Goal: Information Seeking & Learning: Compare options

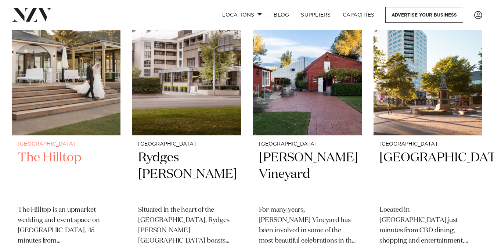
scroll to position [208, 0]
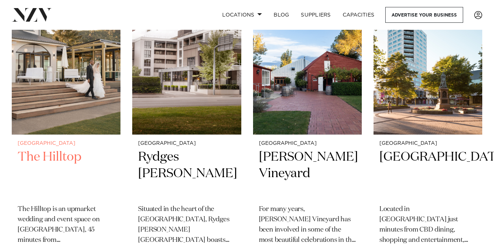
click at [60, 161] on h2 "The Hilltop" at bounding box center [66, 174] width 97 height 50
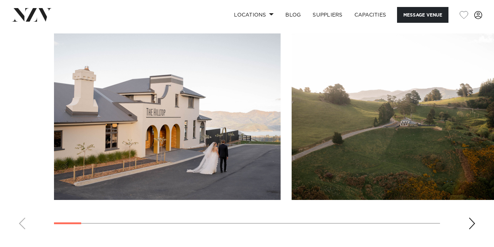
scroll to position [697, 0]
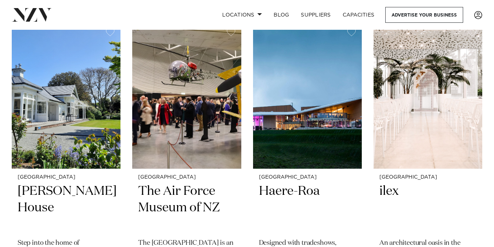
scroll to position [785, 0]
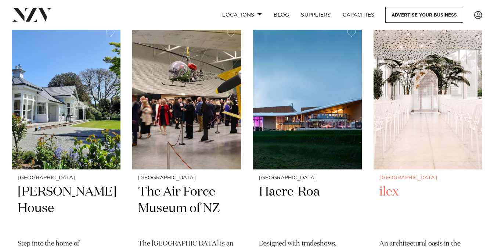
click at [426, 102] on img at bounding box center [428, 96] width 109 height 146
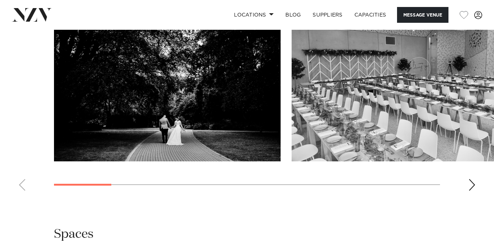
scroll to position [737, 0]
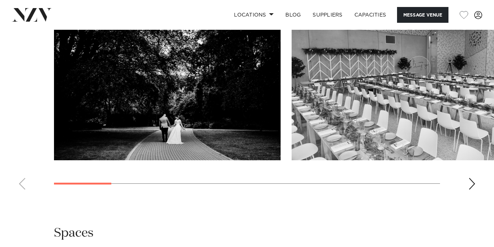
click at [470, 190] on div "Next slide" at bounding box center [472, 184] width 7 height 12
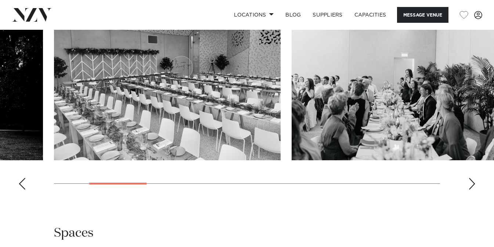
click at [471, 190] on div "Next slide" at bounding box center [472, 184] width 7 height 12
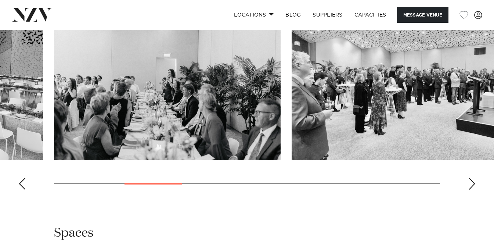
click at [471, 190] on div "Next slide" at bounding box center [472, 184] width 7 height 12
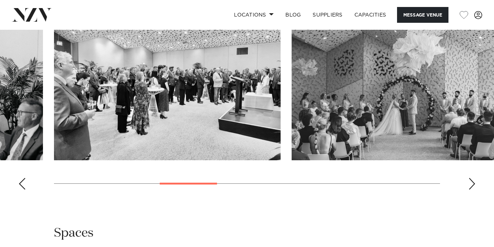
click at [471, 190] on div "Next slide" at bounding box center [472, 184] width 7 height 12
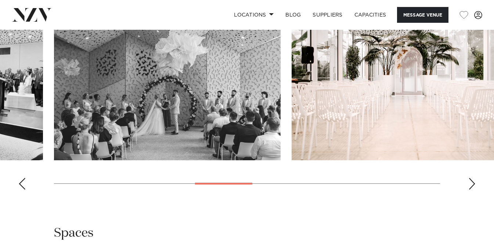
click at [471, 190] on div "Next slide" at bounding box center [472, 184] width 7 height 12
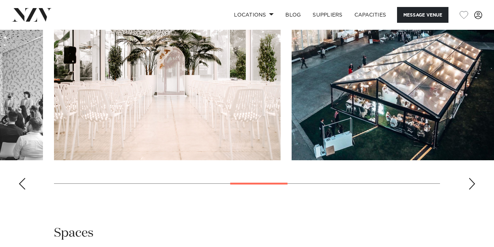
click at [474, 190] on div "Next slide" at bounding box center [472, 184] width 7 height 12
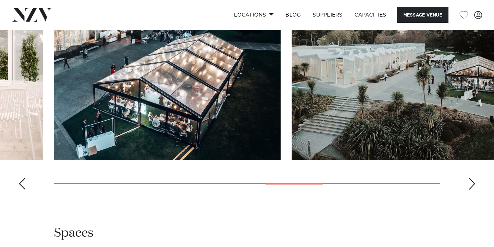
click at [474, 190] on div "Next slide" at bounding box center [472, 184] width 7 height 12
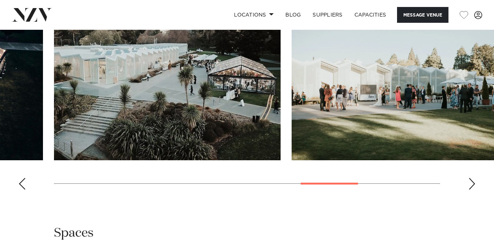
click at [474, 190] on div "Next slide" at bounding box center [472, 184] width 7 height 12
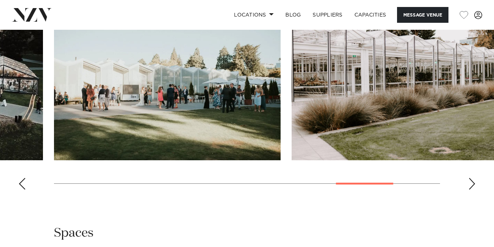
click at [474, 190] on div "Next slide" at bounding box center [472, 184] width 7 height 12
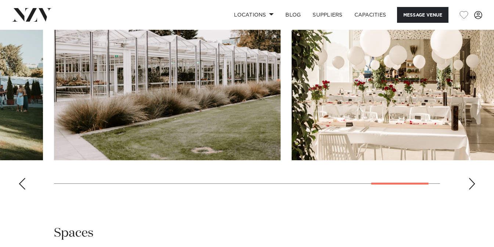
click at [474, 190] on div "Next slide" at bounding box center [472, 184] width 7 height 12
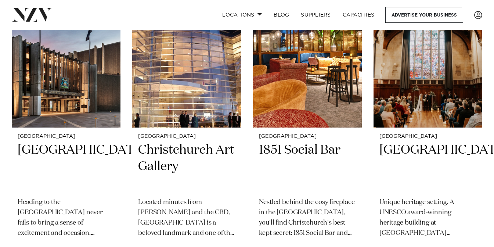
scroll to position [1136, 0]
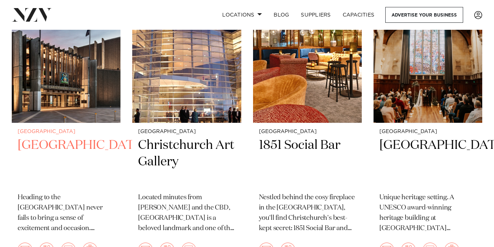
click at [93, 91] on img at bounding box center [66, 50] width 109 height 146
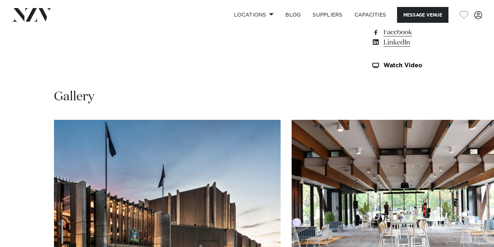
scroll to position [676, 0]
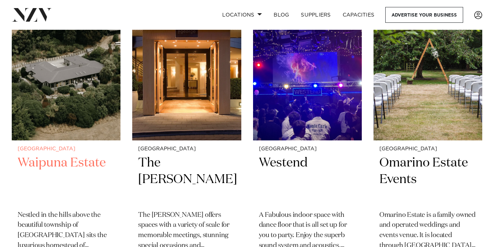
scroll to position [1425, 0]
click at [105, 116] on img at bounding box center [66, 67] width 109 height 146
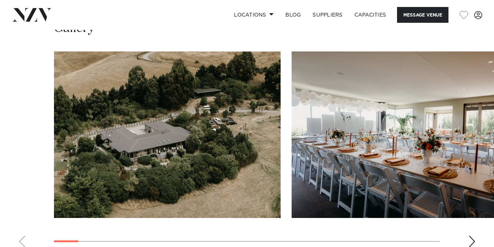
scroll to position [699, 0]
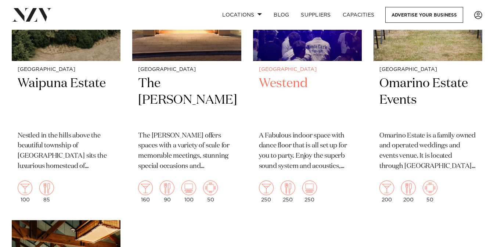
scroll to position [1504, 0]
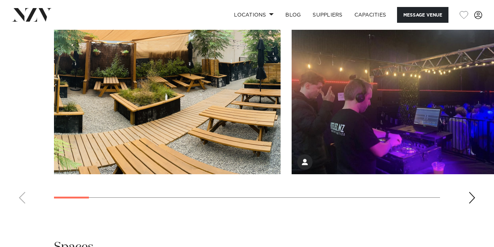
scroll to position [690, 0]
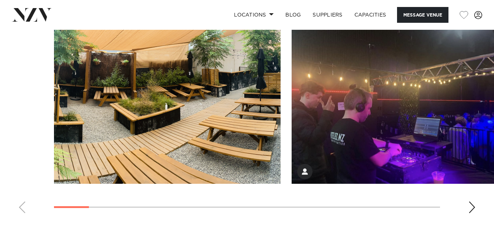
click at [471, 208] on div "Next slide" at bounding box center [472, 207] width 7 height 12
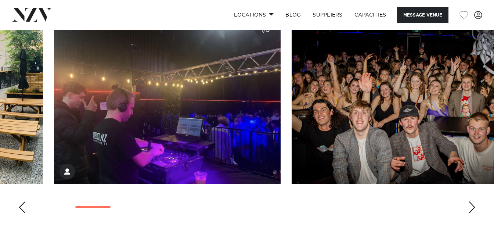
click at [471, 211] on div "Next slide" at bounding box center [472, 207] width 7 height 12
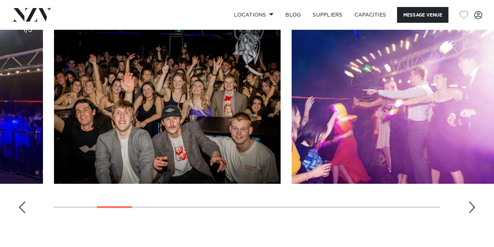
click at [471, 211] on div "Next slide" at bounding box center [472, 207] width 7 height 12
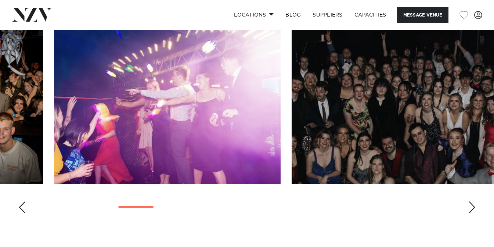
click at [471, 211] on div "Next slide" at bounding box center [472, 207] width 7 height 12
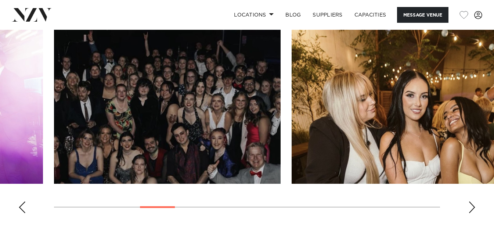
click at [471, 211] on div "Next slide" at bounding box center [472, 207] width 7 height 12
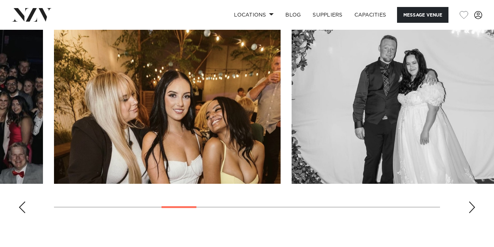
click at [471, 211] on div "Next slide" at bounding box center [472, 207] width 7 height 12
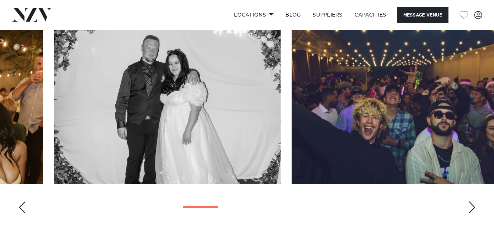
click at [471, 211] on div "Next slide" at bounding box center [472, 207] width 7 height 12
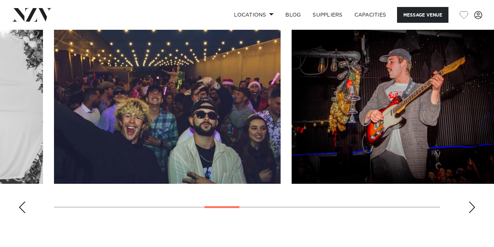
click at [471, 211] on div "Next slide" at bounding box center [472, 207] width 7 height 12
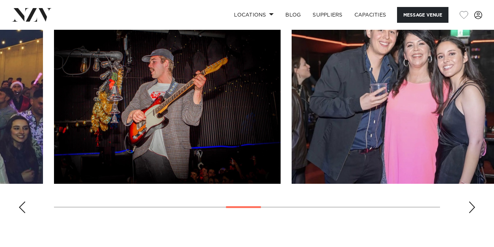
click at [471, 211] on div "Next slide" at bounding box center [472, 207] width 7 height 12
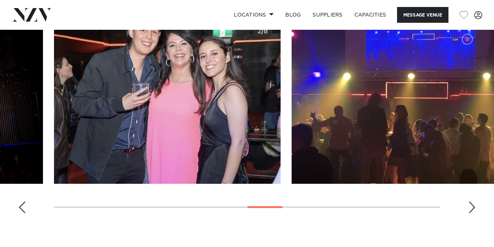
click at [471, 211] on div "Next slide" at bounding box center [472, 207] width 7 height 12
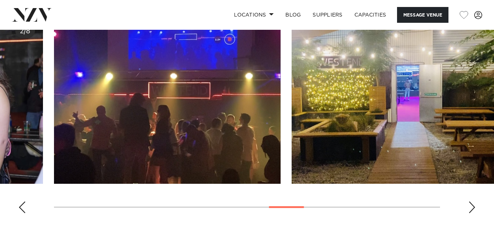
click at [471, 211] on div "Next slide" at bounding box center [472, 207] width 7 height 12
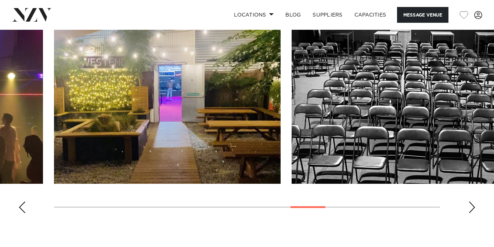
click at [471, 211] on div "Next slide" at bounding box center [472, 207] width 7 height 12
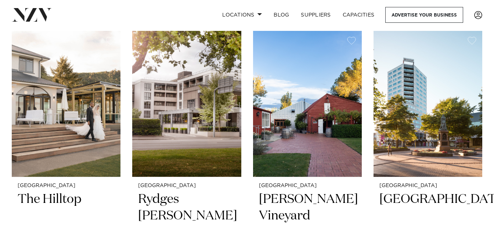
scroll to position [169, 0]
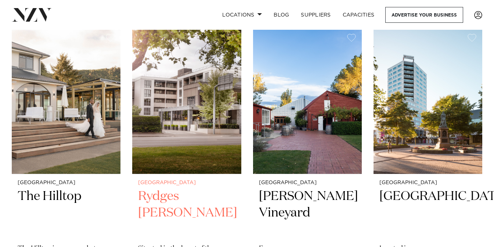
click at [207, 126] on img at bounding box center [186, 101] width 109 height 146
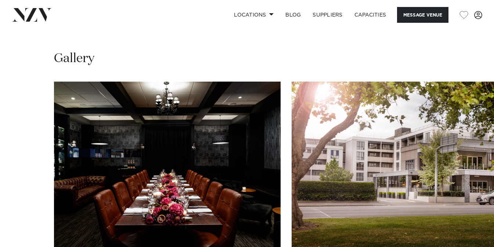
scroll to position [1070, 0]
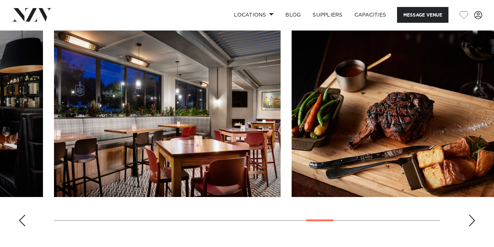
scroll to position [1132, 0]
